Goal: Information Seeking & Learning: Learn about a topic

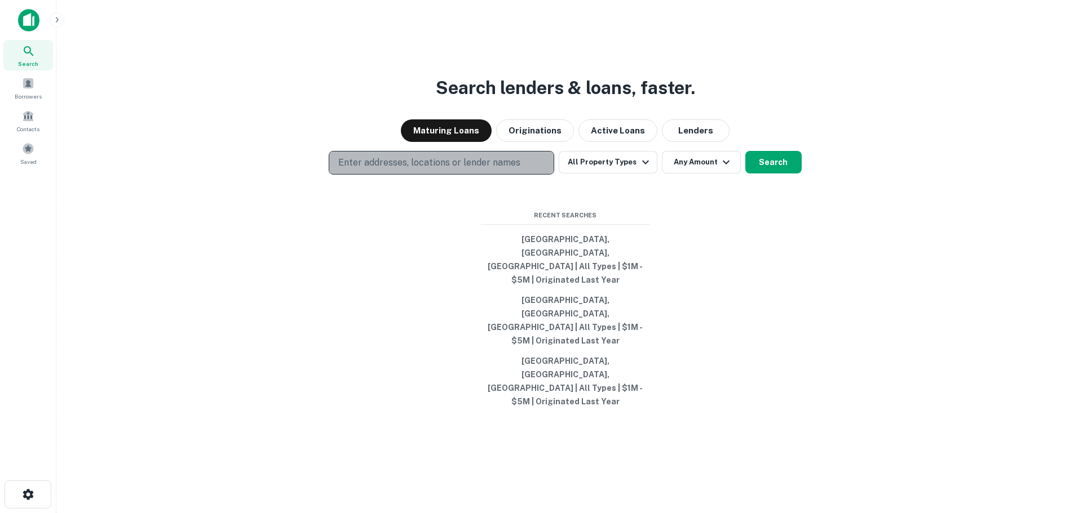
click at [499, 170] on p "Enter addresses, locations or lender names" at bounding box center [429, 163] width 182 height 14
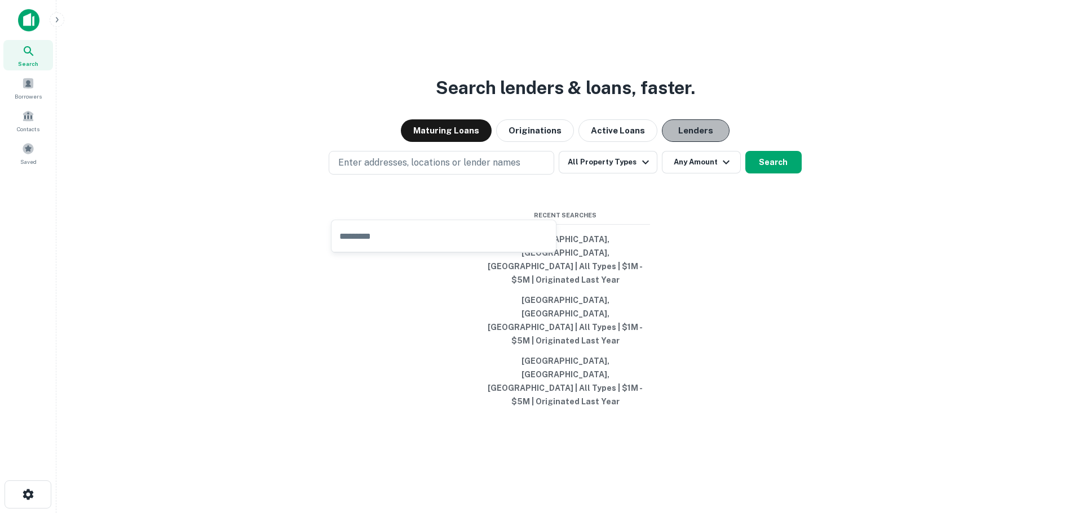
click at [700, 142] on button "Lenders" at bounding box center [696, 130] width 68 height 23
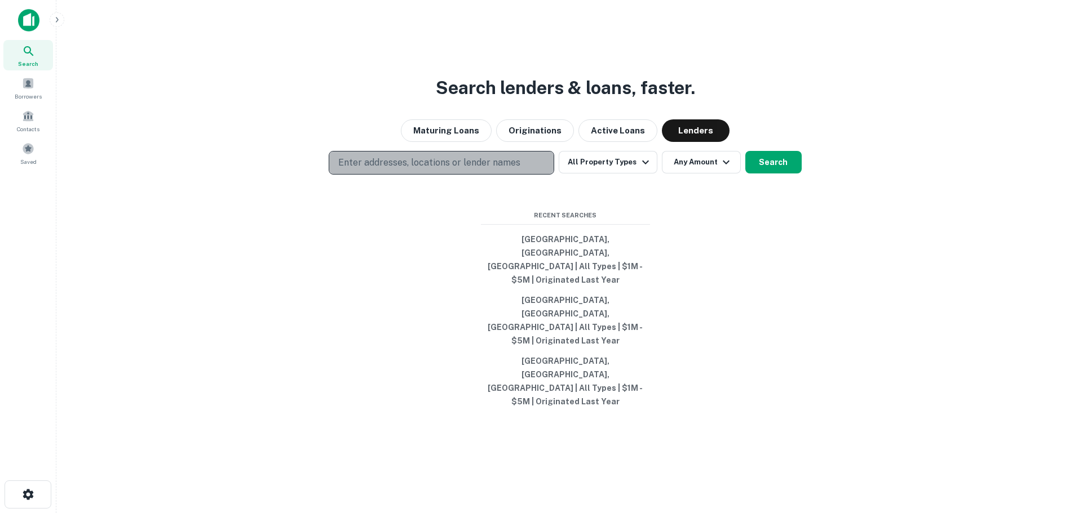
click at [475, 170] on p "Enter addresses, locations or lender names" at bounding box center [429, 163] width 182 height 14
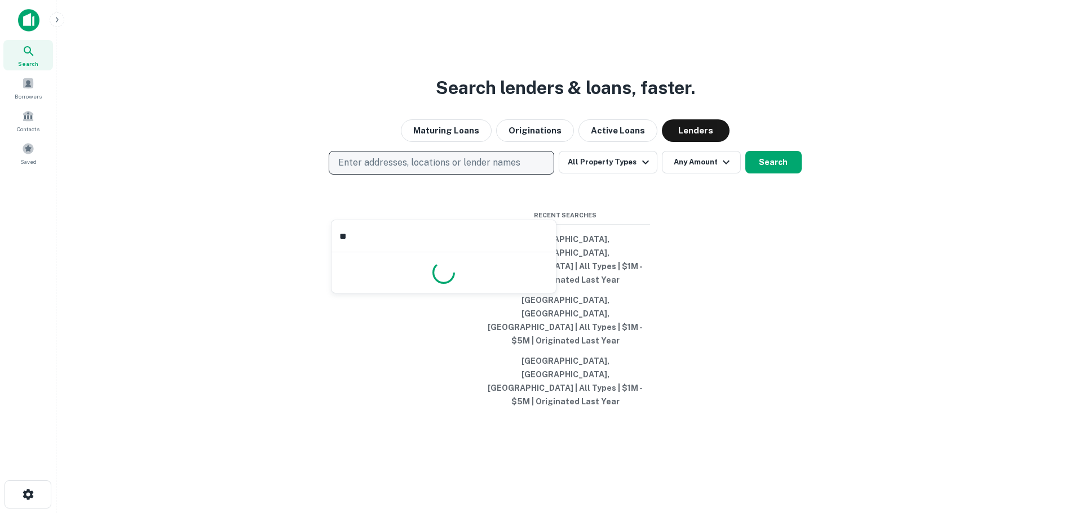
type input "***"
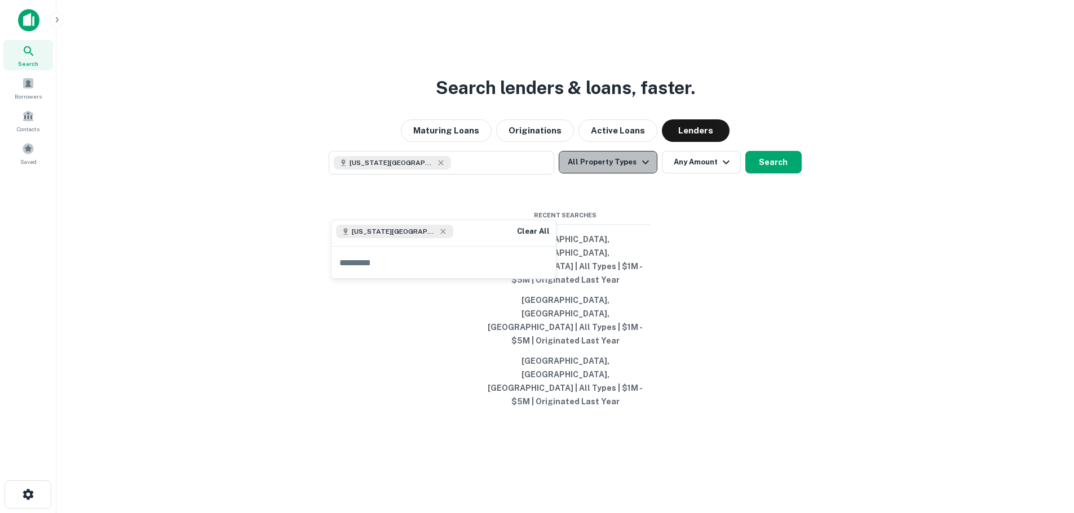
click at [619, 174] on button "All Property Types" at bounding box center [608, 162] width 98 height 23
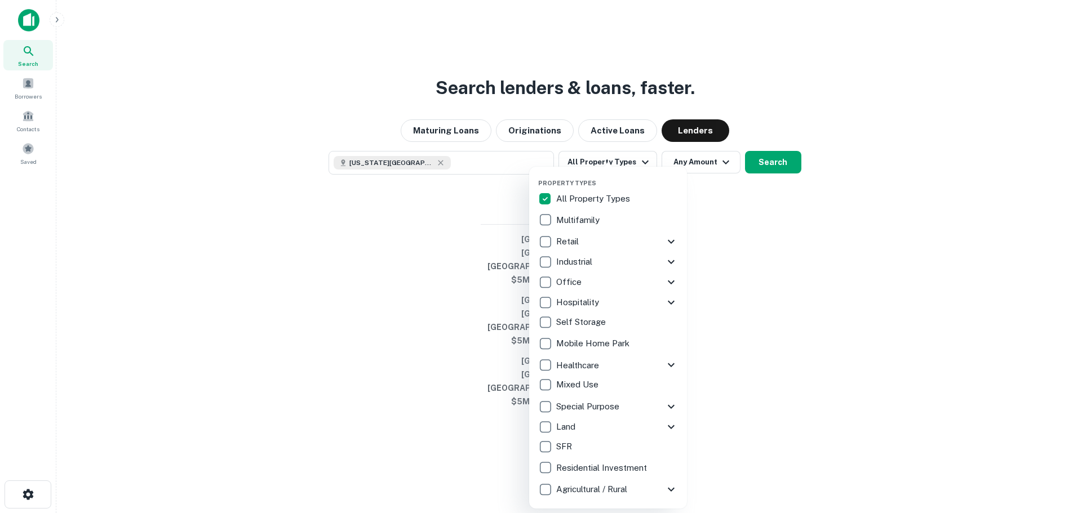
click at [570, 243] on p "Retail" at bounding box center [568, 242] width 25 height 14
click at [767, 236] on div at bounding box center [541, 256] width 1082 height 513
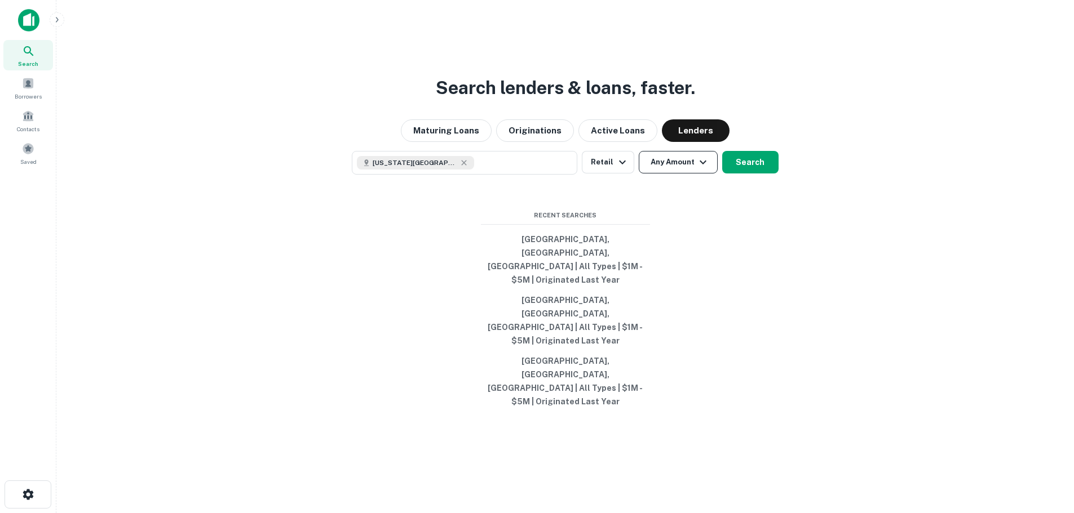
click at [685, 174] on button "Any Amount" at bounding box center [678, 162] width 79 height 23
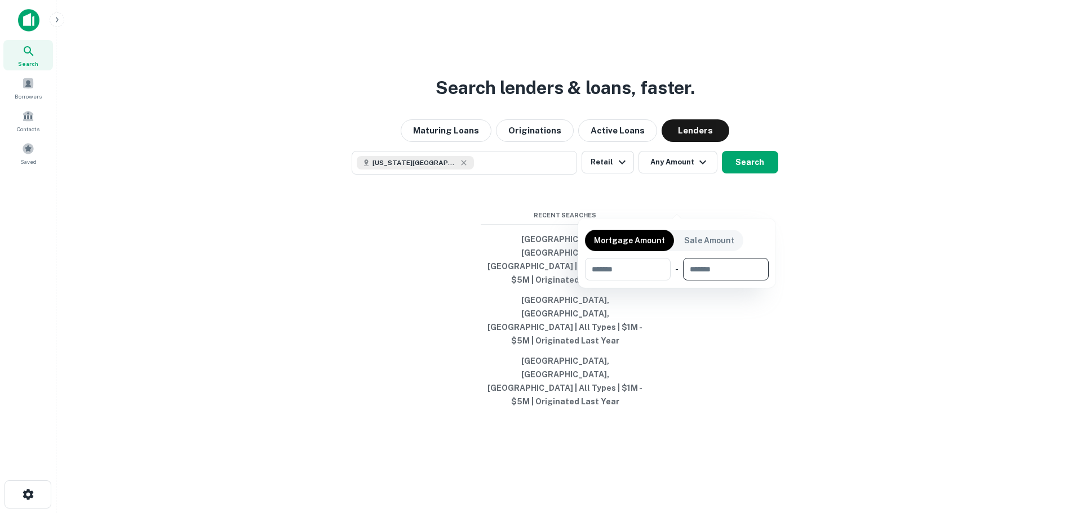
click at [724, 266] on input "number" at bounding box center [722, 269] width 78 height 23
type input "*******"
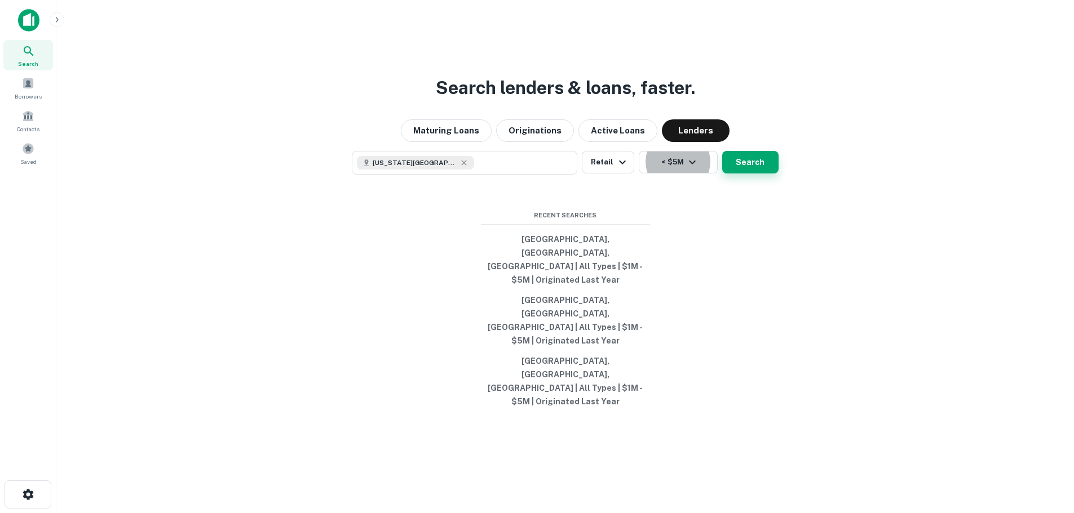
click at [738, 174] on button "Search" at bounding box center [750, 162] width 56 height 23
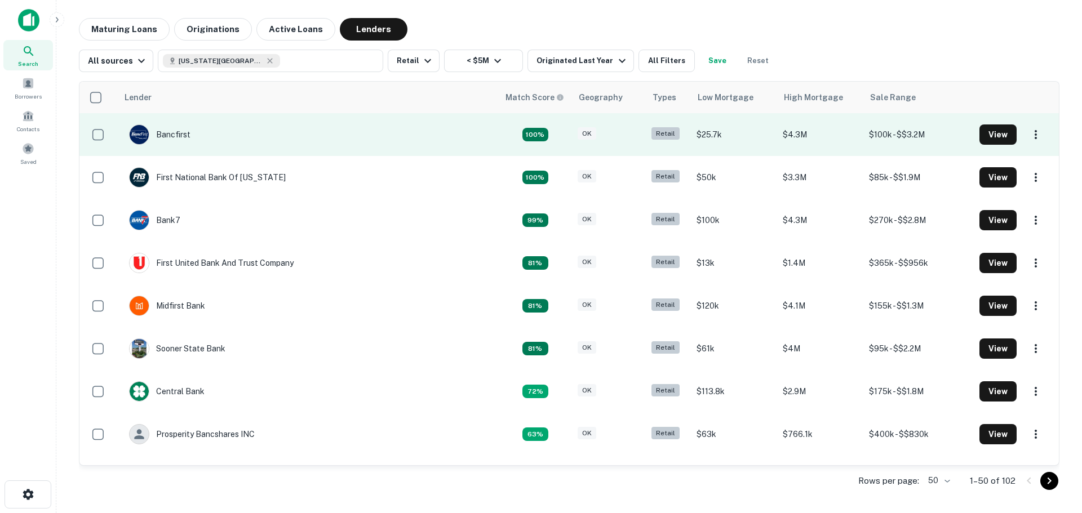
click at [232, 139] on td "Bancfirst" at bounding box center [308, 134] width 381 height 43
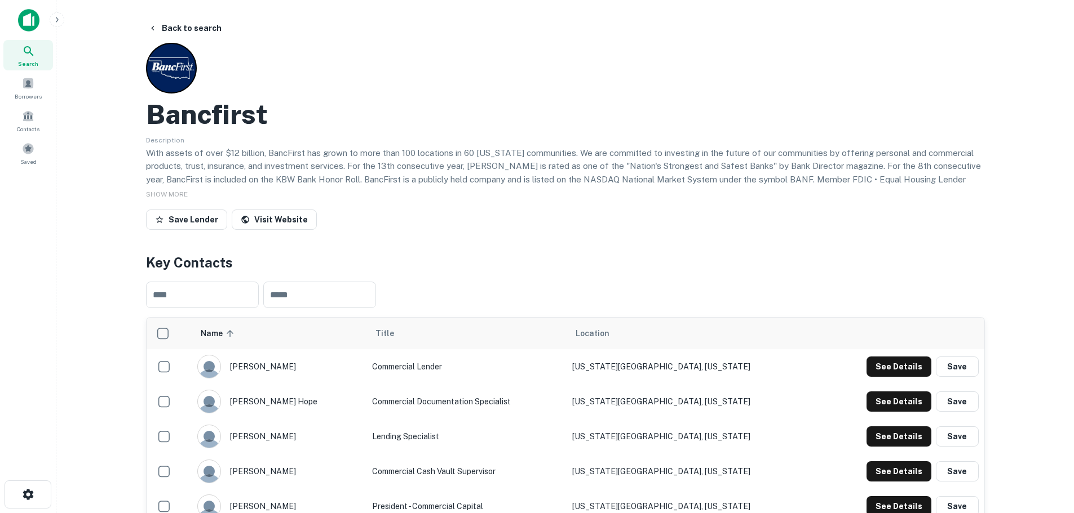
drag, startPoint x: 237, startPoint y: 122, endPoint x: 379, endPoint y: 99, distance: 143.4
click at [379, 99] on div "Bancfirst" at bounding box center [565, 114] width 839 height 33
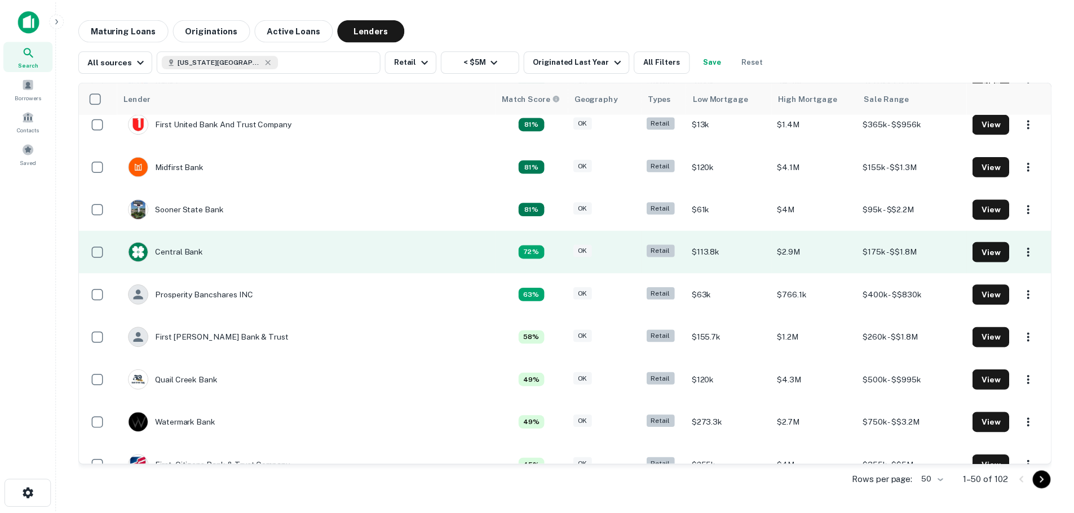
scroll to position [113, 0]
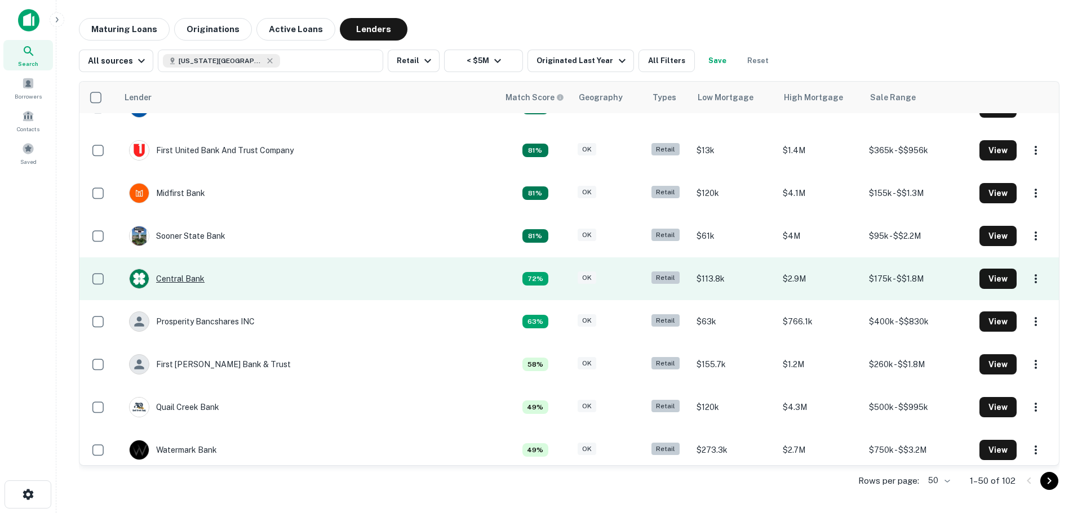
click at [198, 274] on div "Central Bank" at bounding box center [167, 279] width 76 height 20
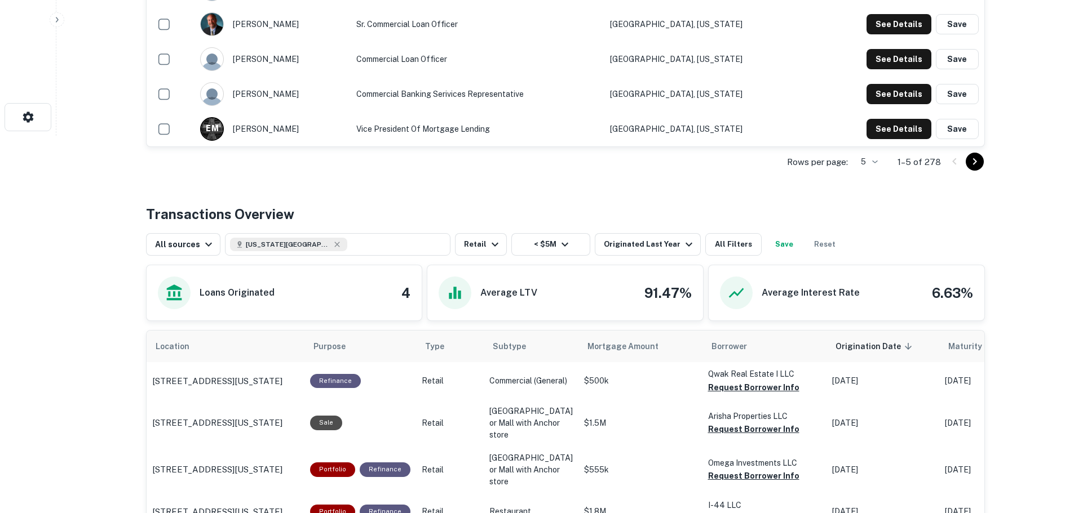
scroll to position [451, 0]
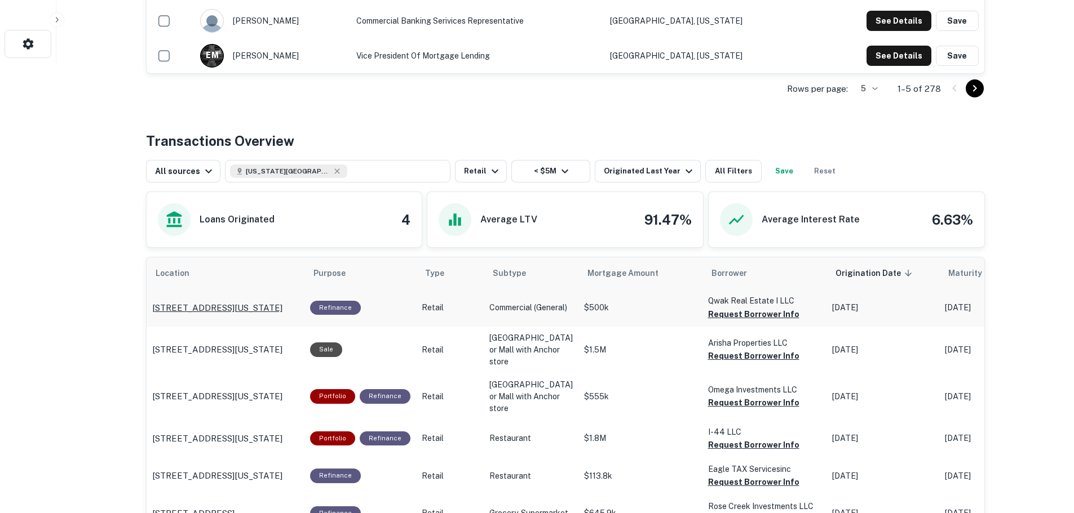
click at [253, 307] on p "1525 N Broadway Ave Oklahoma City, OK 73103" at bounding box center [217, 309] width 130 height 14
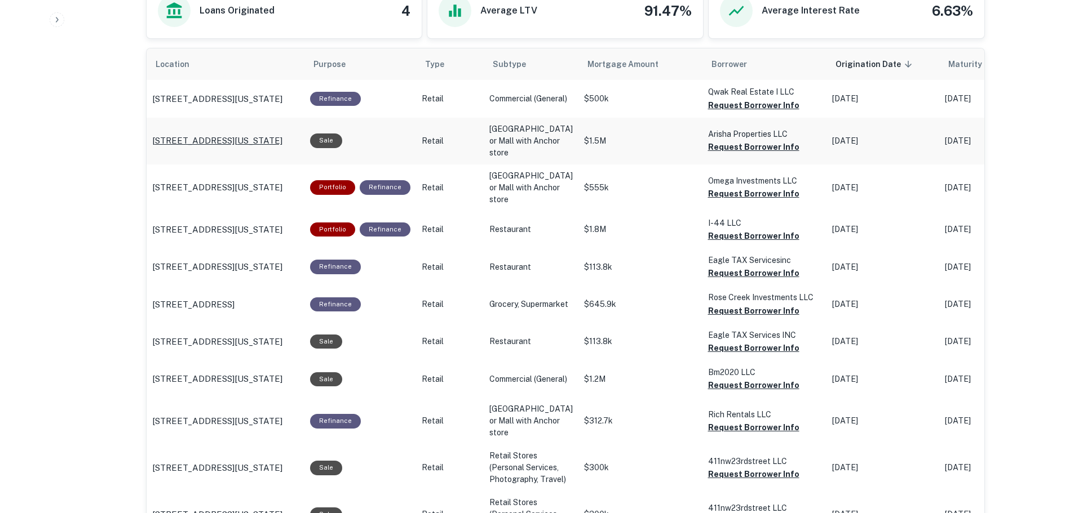
scroll to position [676, 0]
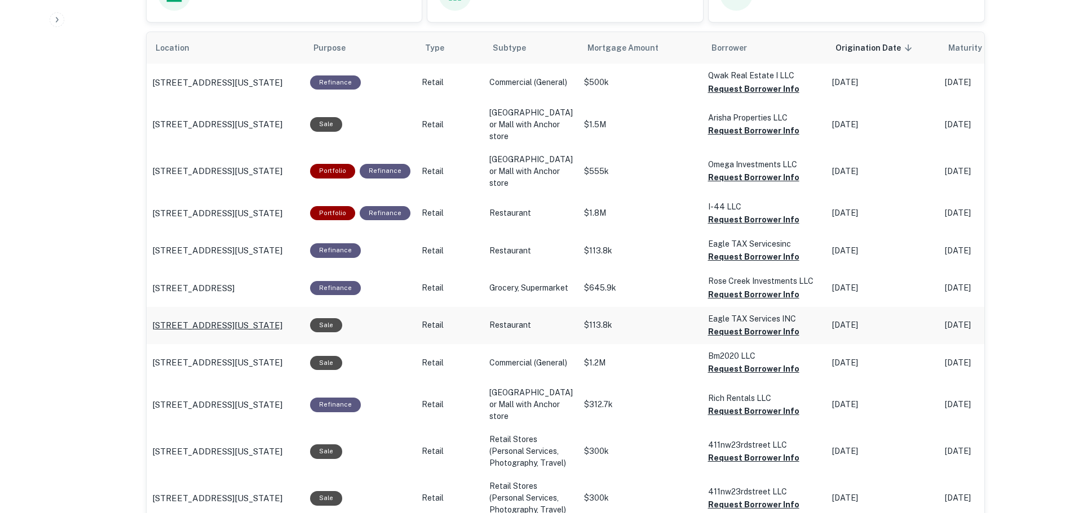
click at [268, 333] on p "8901 S Sooner Rd Oklahoma City, OK 73135" at bounding box center [217, 326] width 130 height 14
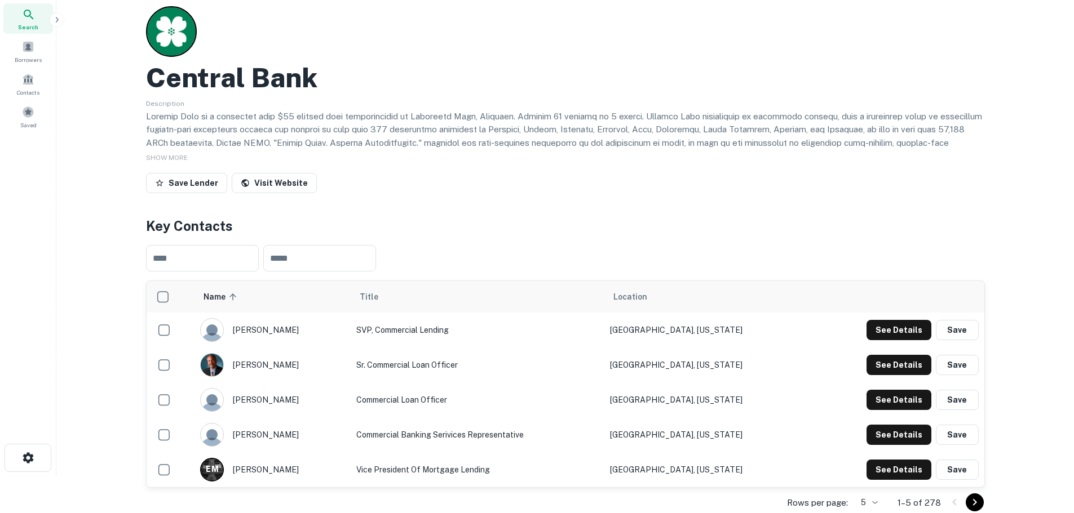
scroll to position [56, 0]
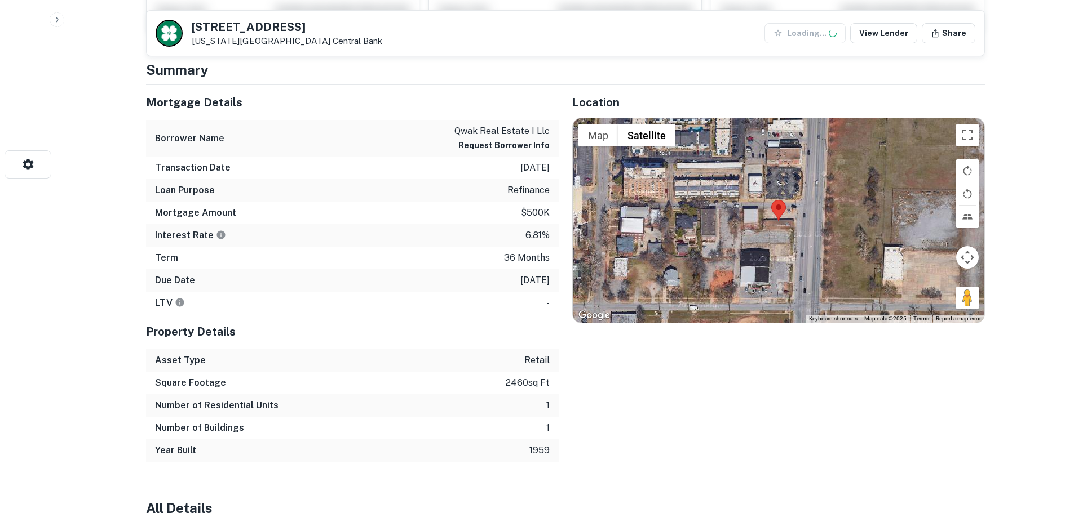
scroll to position [282, 0]
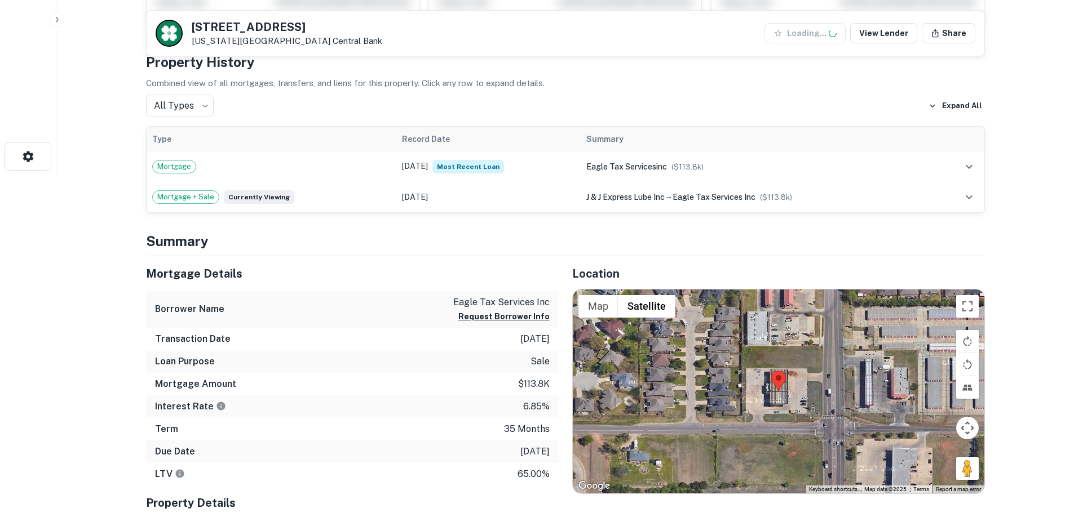
scroll to position [395, 0]
